Goal: Find specific page/section: Find specific page/section

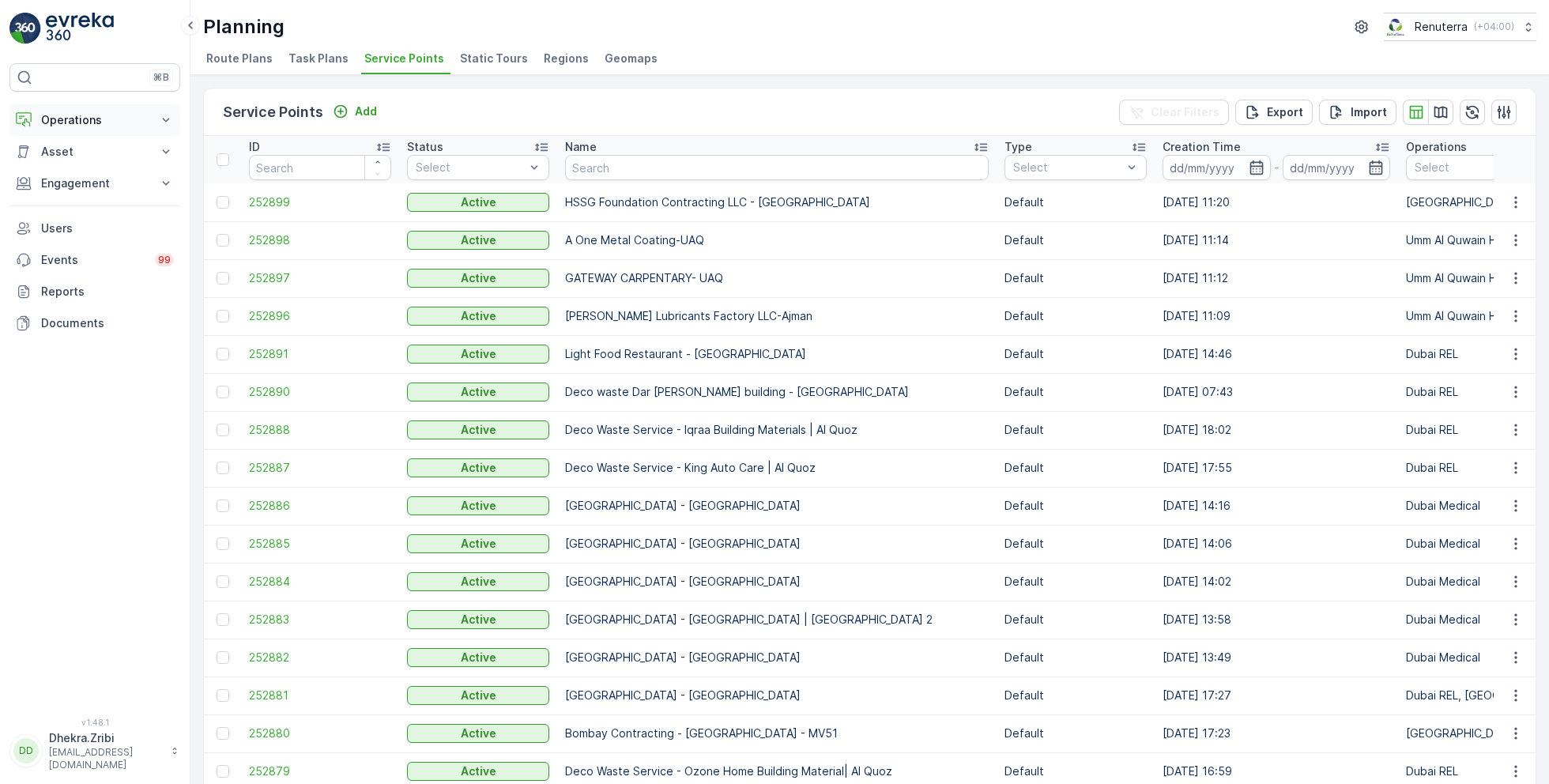
click at [111, 119] on p "Operations" at bounding box center [95, 119] width 107 height 15
click at [73, 170] on p "Planning" at bounding box center [63, 168] width 44 height 15
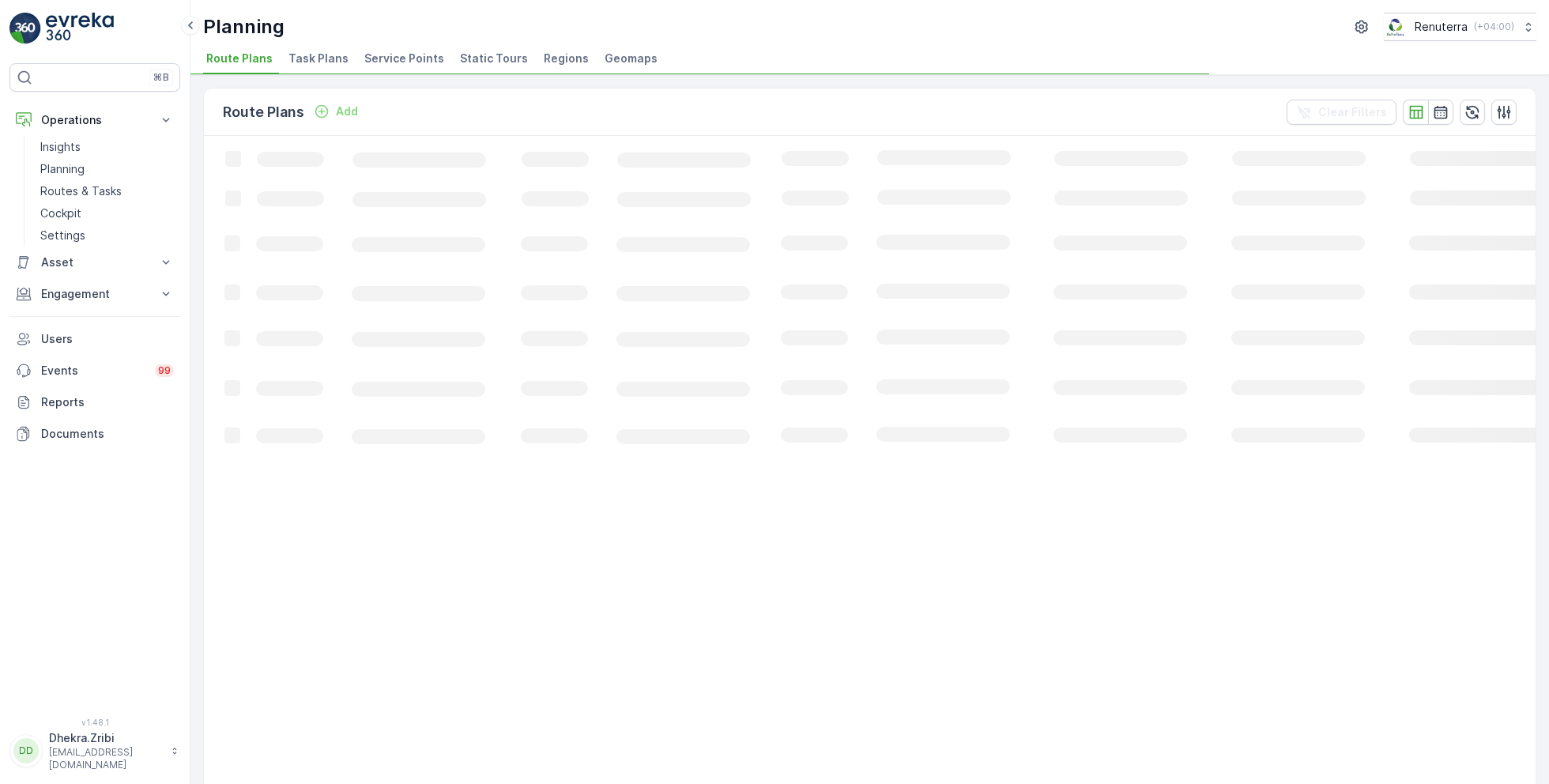
click at [381, 61] on span "Service Points" at bounding box center [404, 58] width 80 height 15
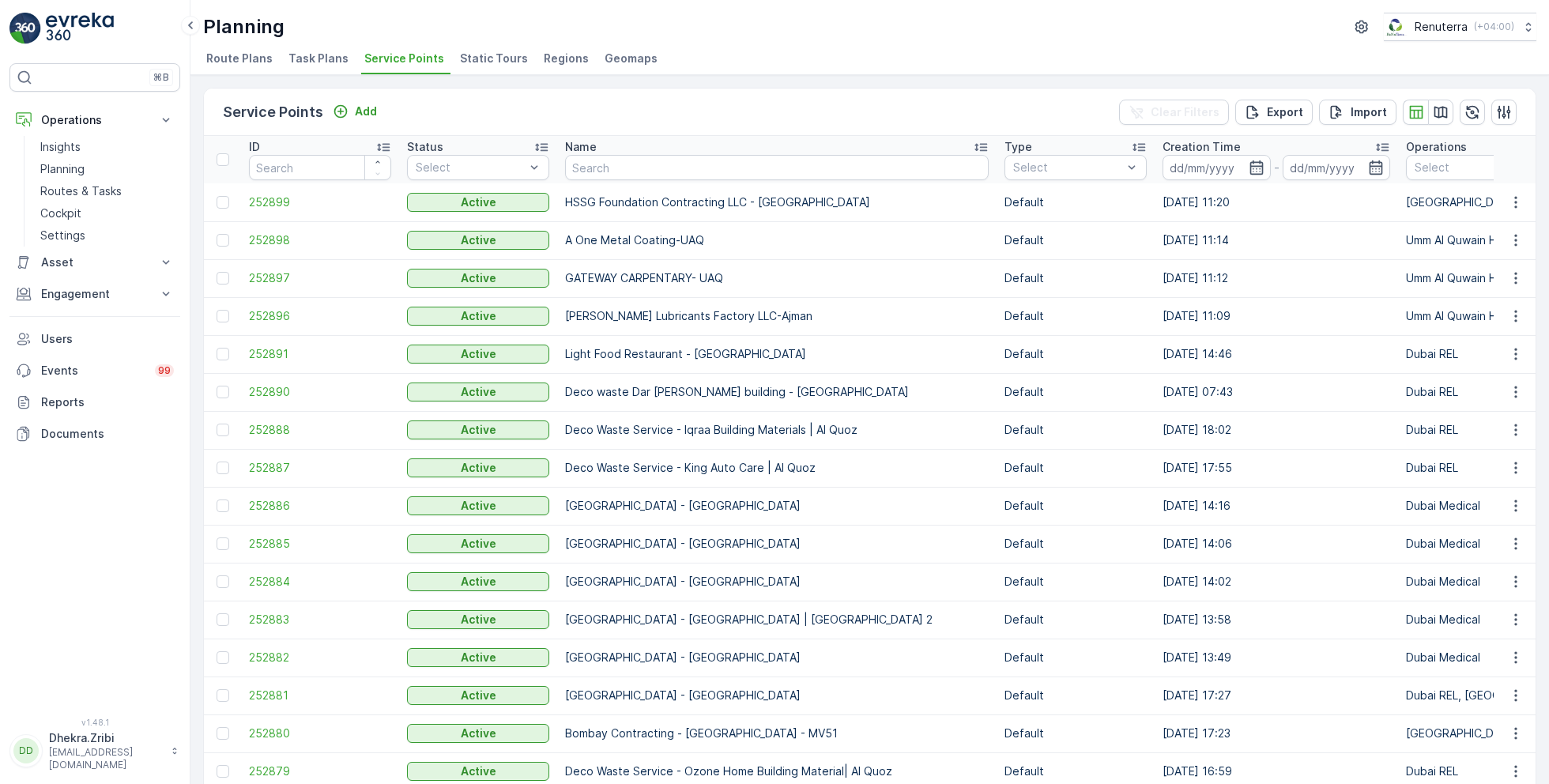
drag, startPoint x: 79, startPoint y: 188, endPoint x: 658, endPoint y: 5, distance: 607.2
click at [0, 0] on div "⌘B Operations Insights Planning Routes & Tasks Cockpit Settings Asset Assets En…" at bounding box center [95, 392] width 190 height 784
click at [80, 145] on p "Insights" at bounding box center [61, 146] width 41 height 15
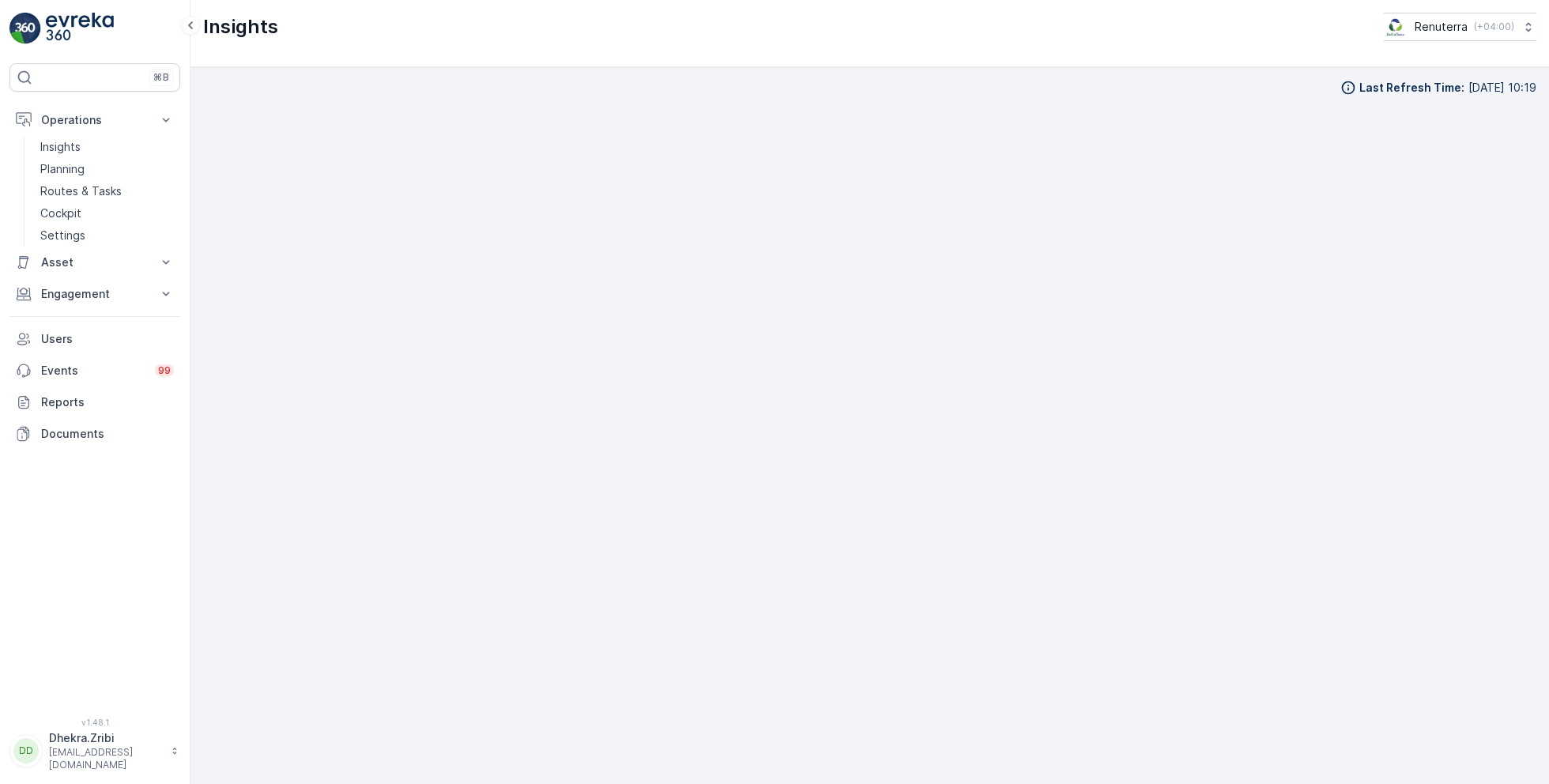
scroll to position [15, 0]
click at [87, 167] on link "Planning" at bounding box center [107, 168] width 146 height 22
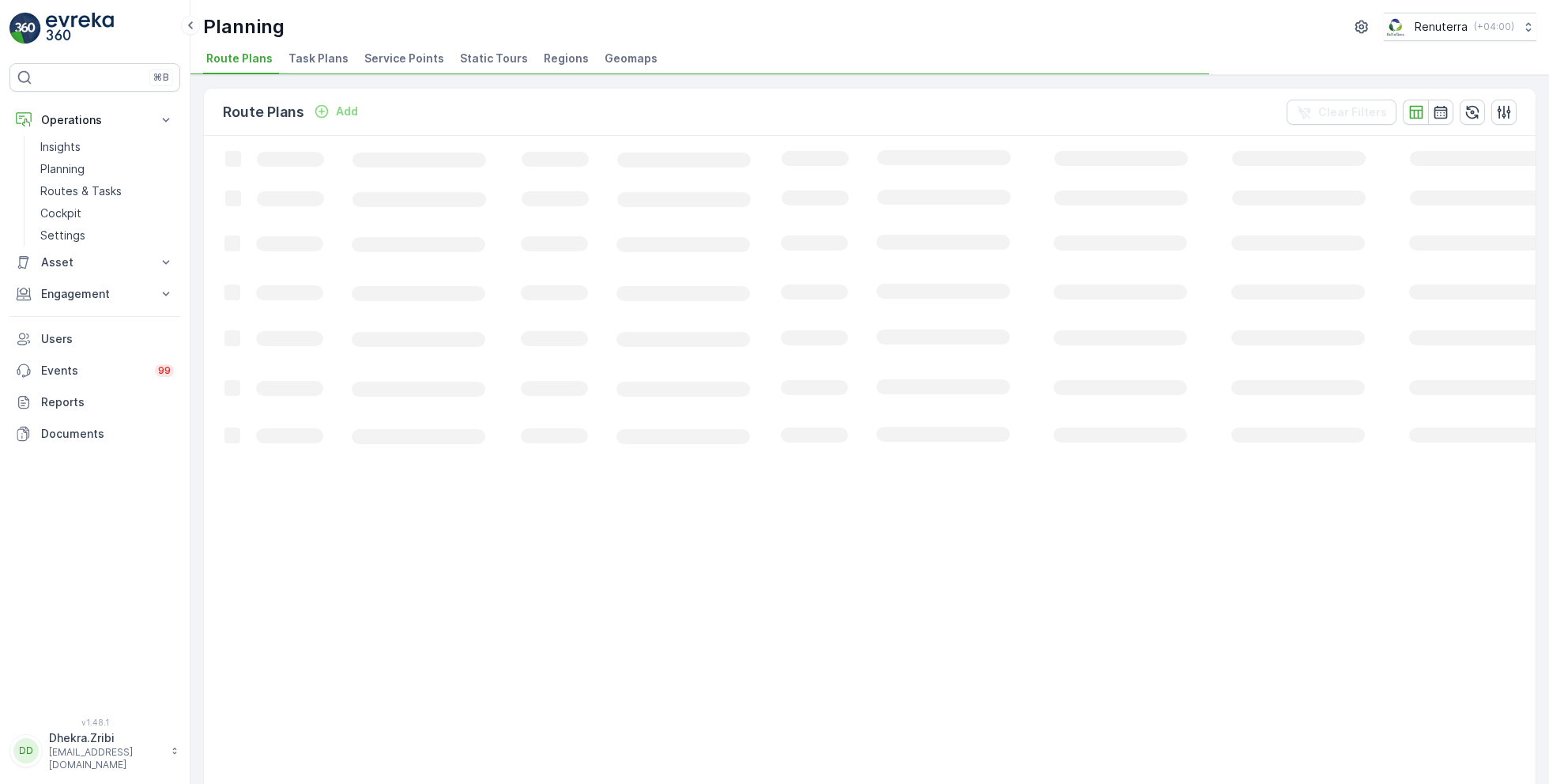
click at [382, 63] on span "Service Points" at bounding box center [404, 58] width 80 height 15
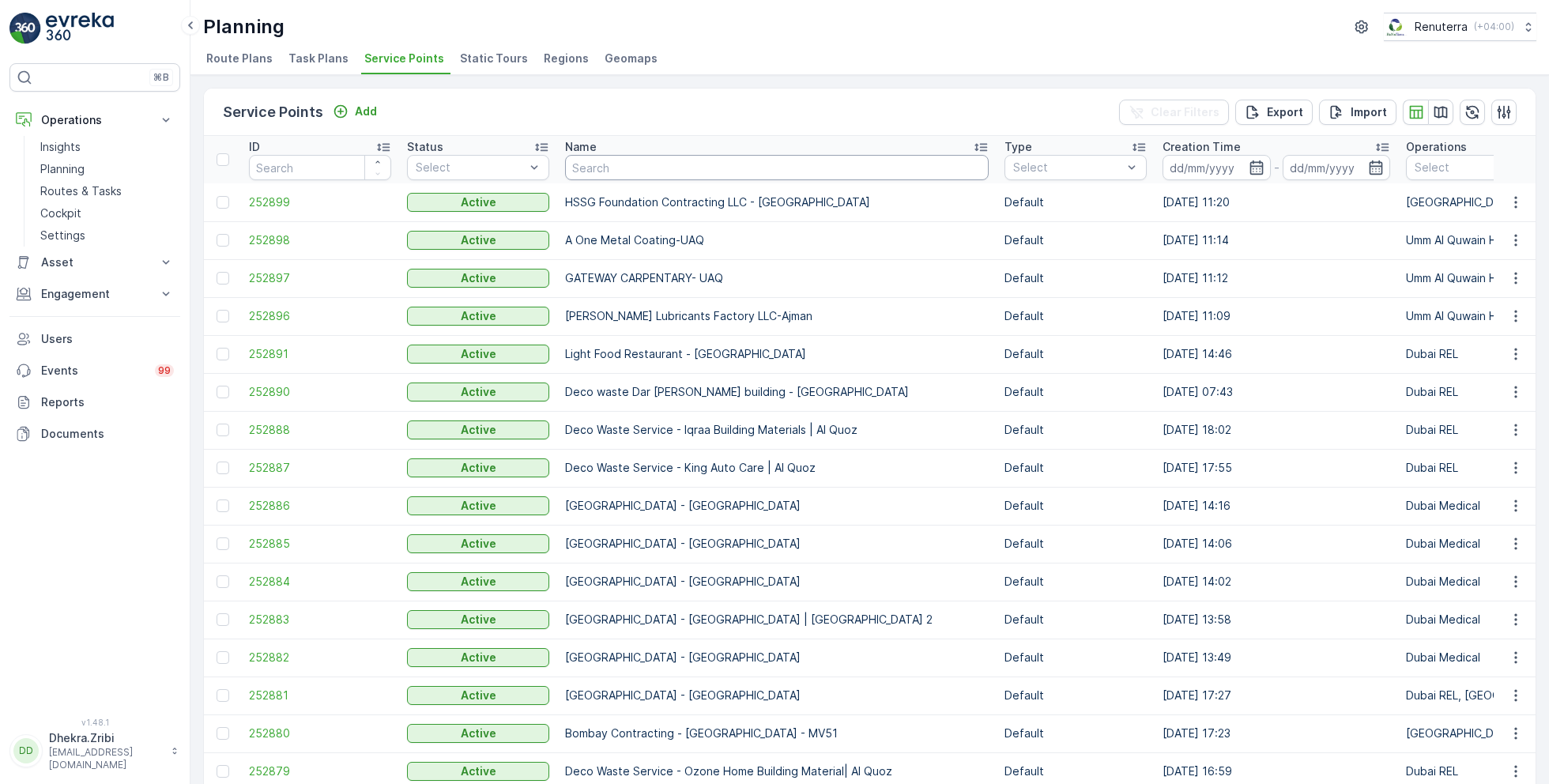
click at [655, 157] on input "text" at bounding box center [776, 167] width 423 height 25
click at [647, 167] on input "text" at bounding box center [776, 167] width 423 height 25
